Goal: Navigation & Orientation: Understand site structure

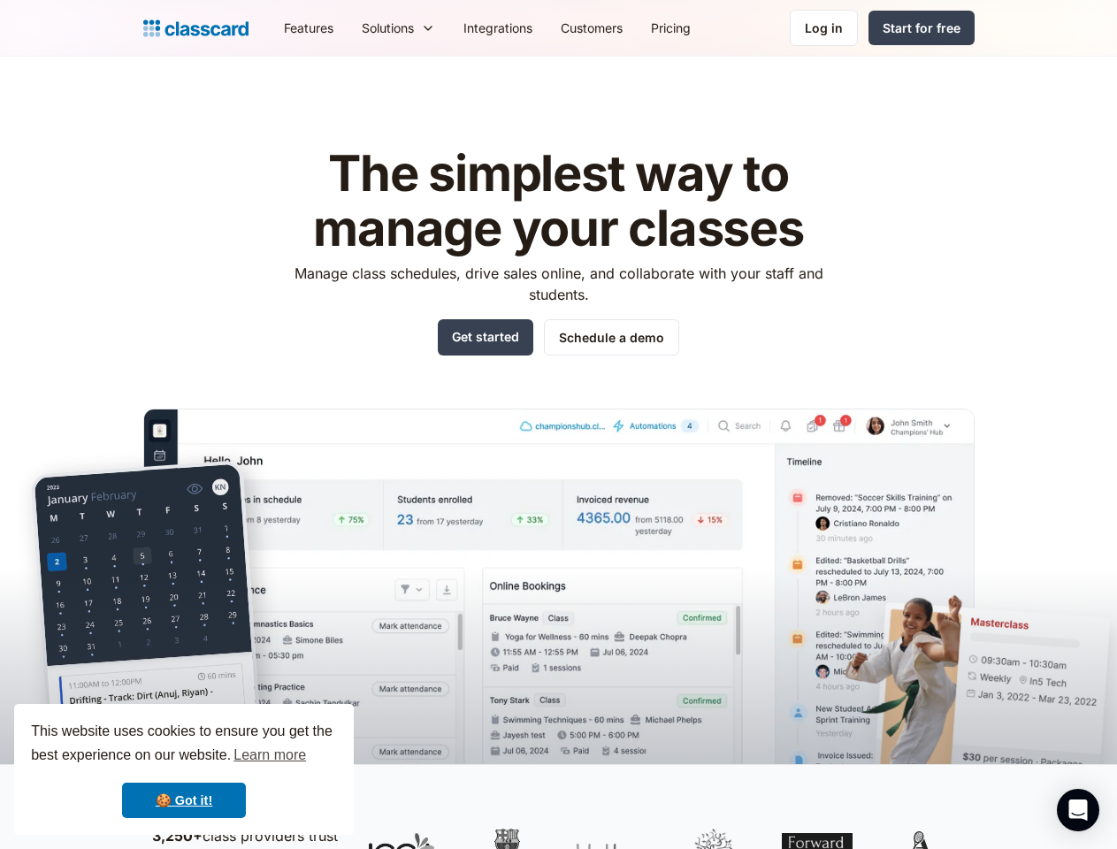
click at [558, 424] on img at bounding box center [558, 613] width 831 height 408
click at [184, 769] on div "This website uses cookies to ensure you get the best experience on our website.…" at bounding box center [184, 769] width 340 height 131
click at [622, 27] on nav "Features Resources Blog The latest industry news, updates and info. Customer st…" at bounding box center [622, 28] width 705 height 40
click at [362, 27] on div "Solutions" at bounding box center [388, 28] width 52 height 19
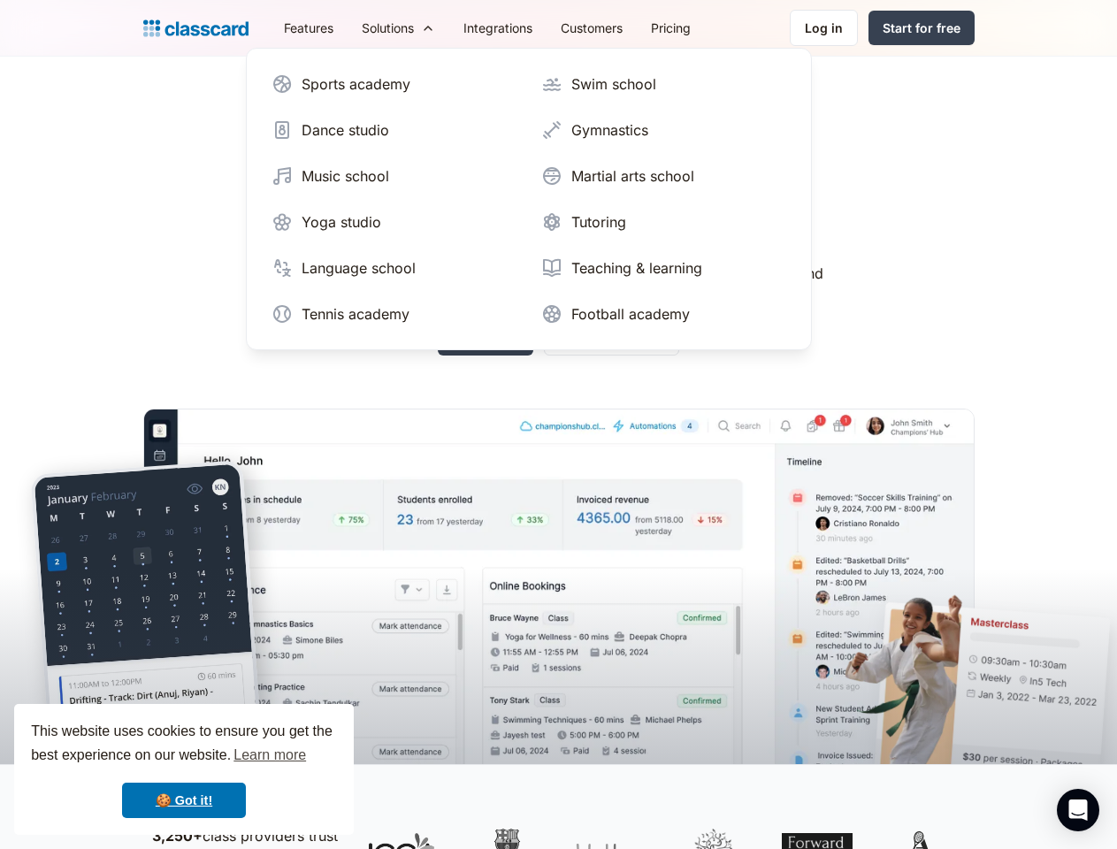
click at [1078, 810] on icon "Open Intercom Messenger" at bounding box center [1078, 809] width 19 height 21
